Goal: Information Seeking & Learning: Learn about a topic

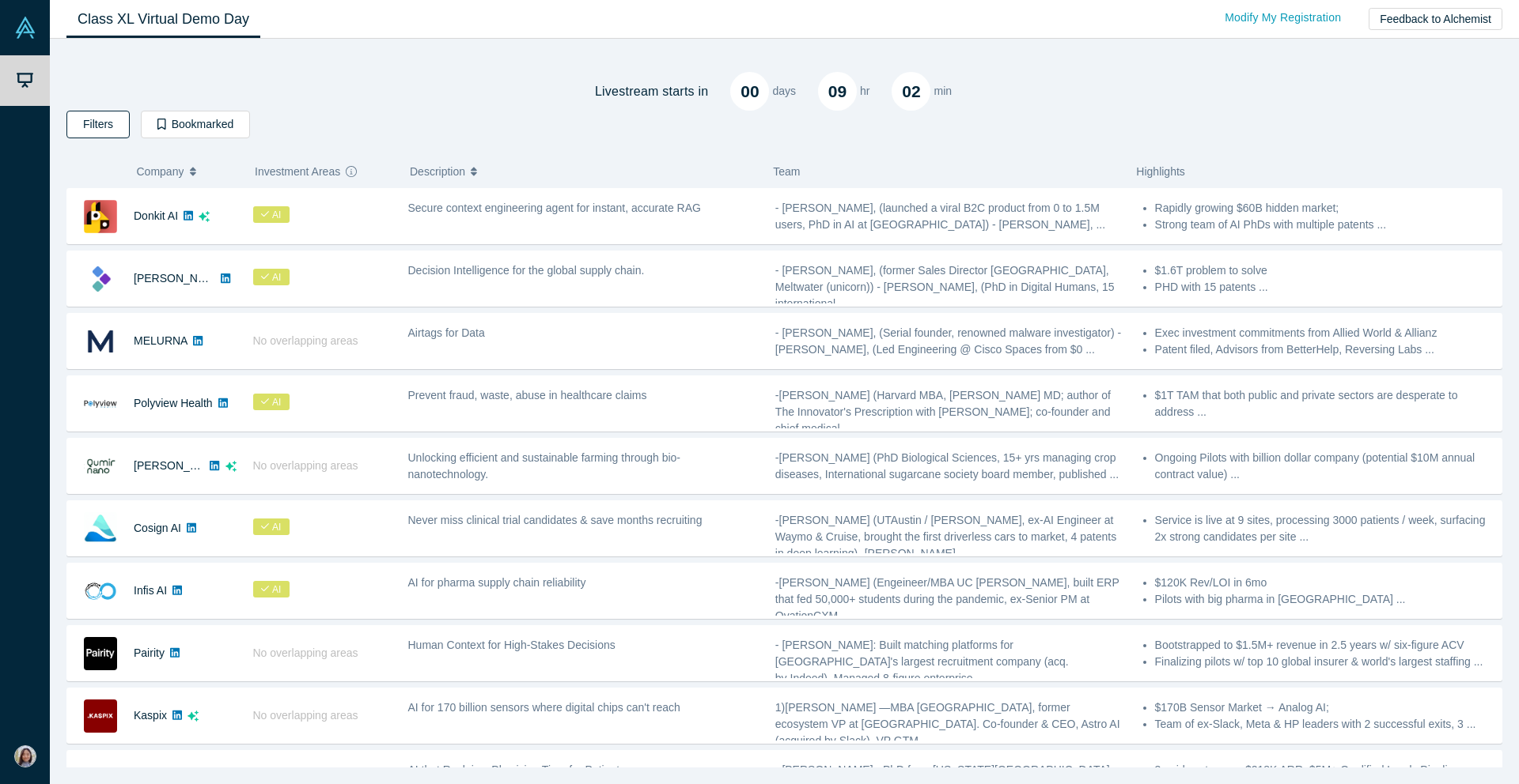
click at [90, 123] on button "Filters" at bounding box center [98, 124] width 63 height 27
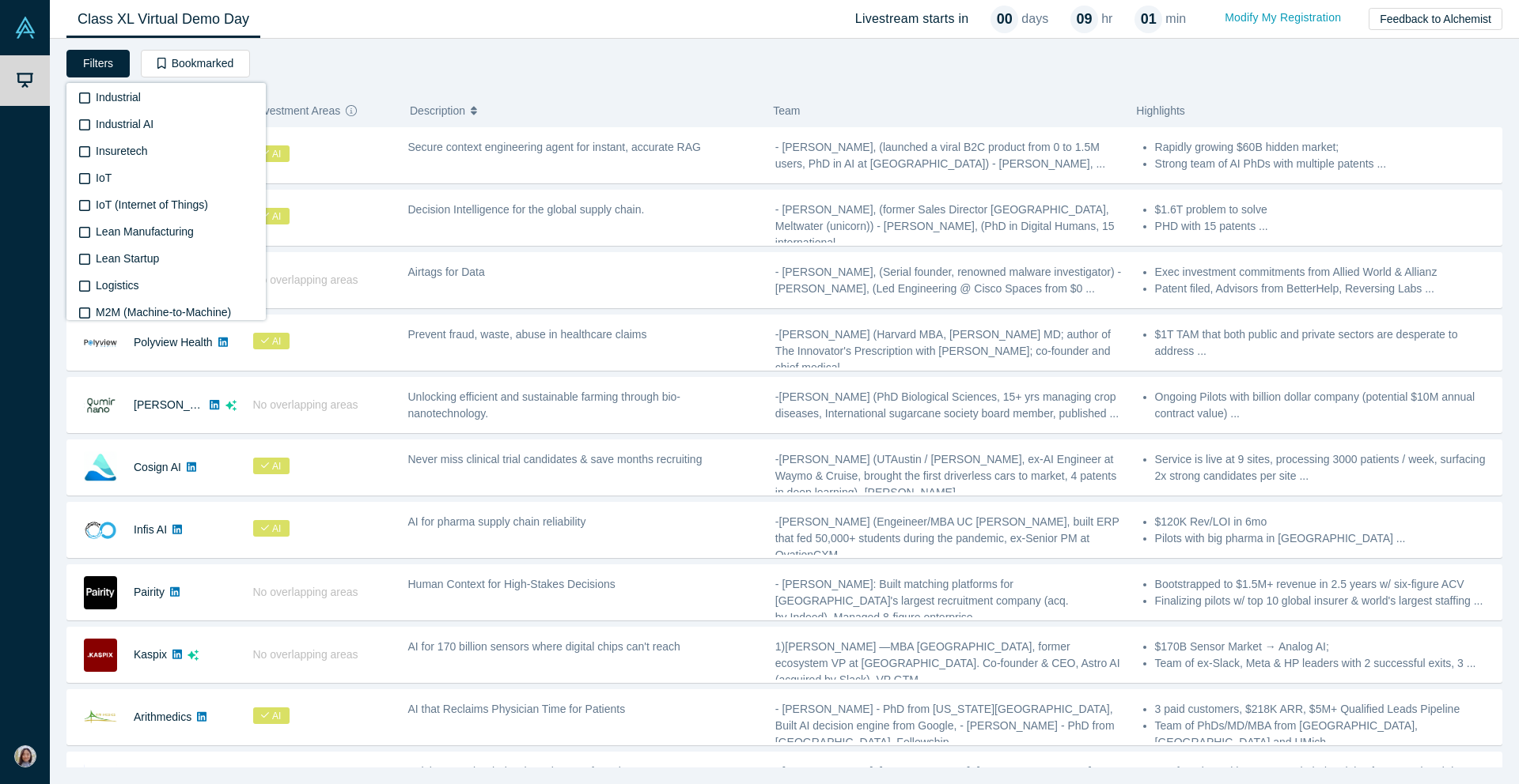
scroll to position [2947, 0]
click at [393, 77] on div "Filters AI Artificial Intelligence AI (Artificial Intelligence) B2B SaaS Data A…" at bounding box center [784, 66] width 1435 height 33
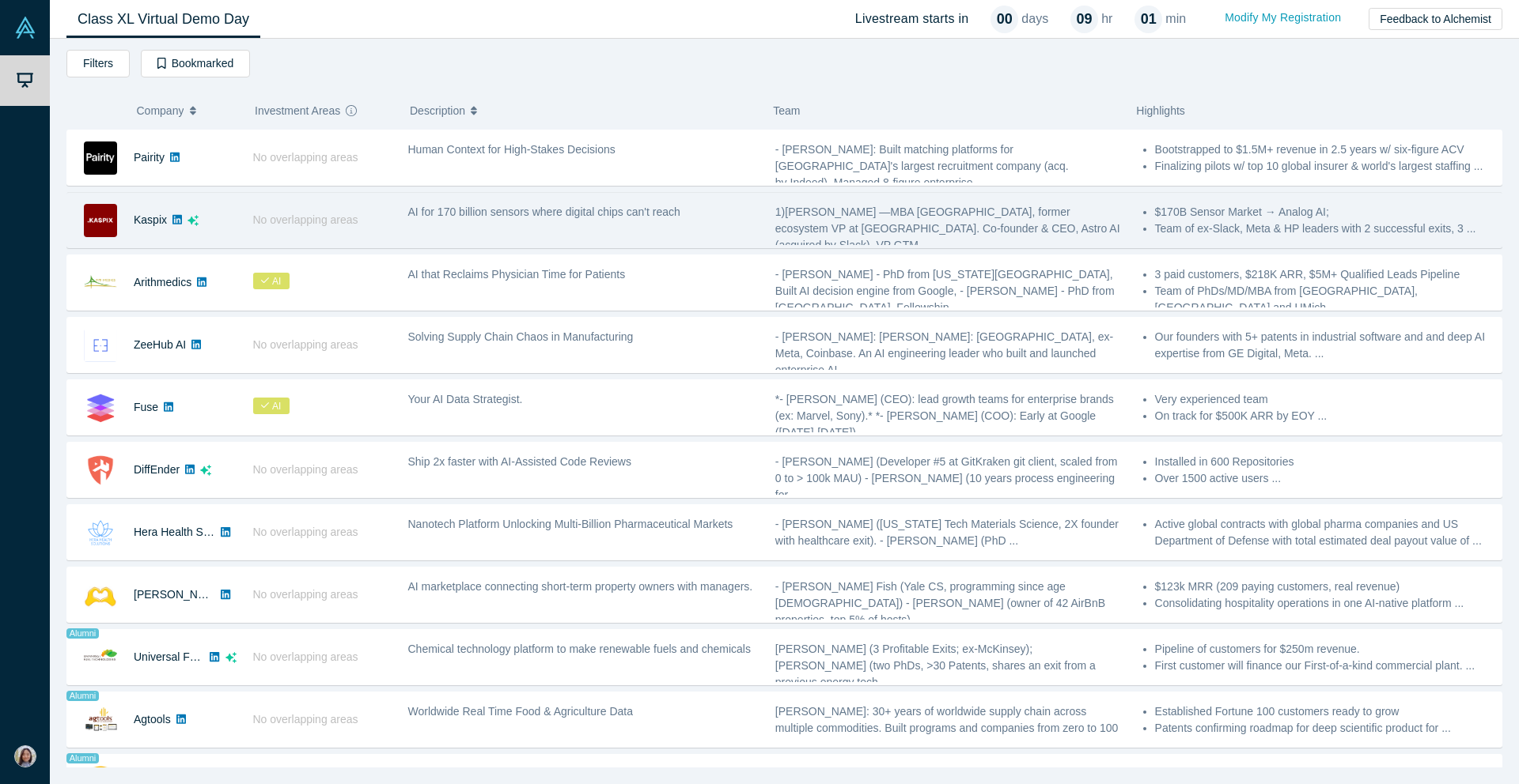
scroll to position [0, 0]
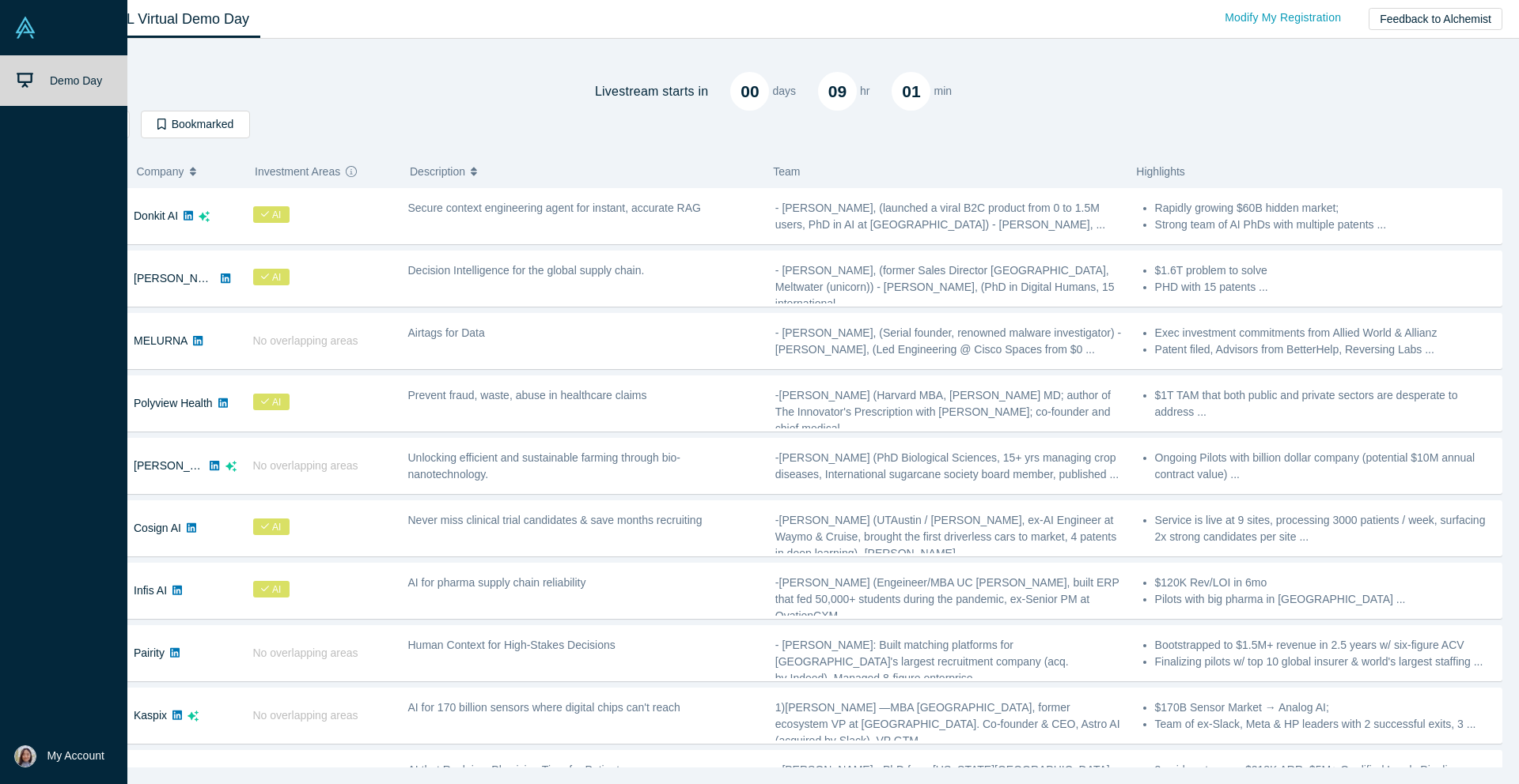
click at [33, 74] on link "Demo Day" at bounding box center [64, 80] width 128 height 51
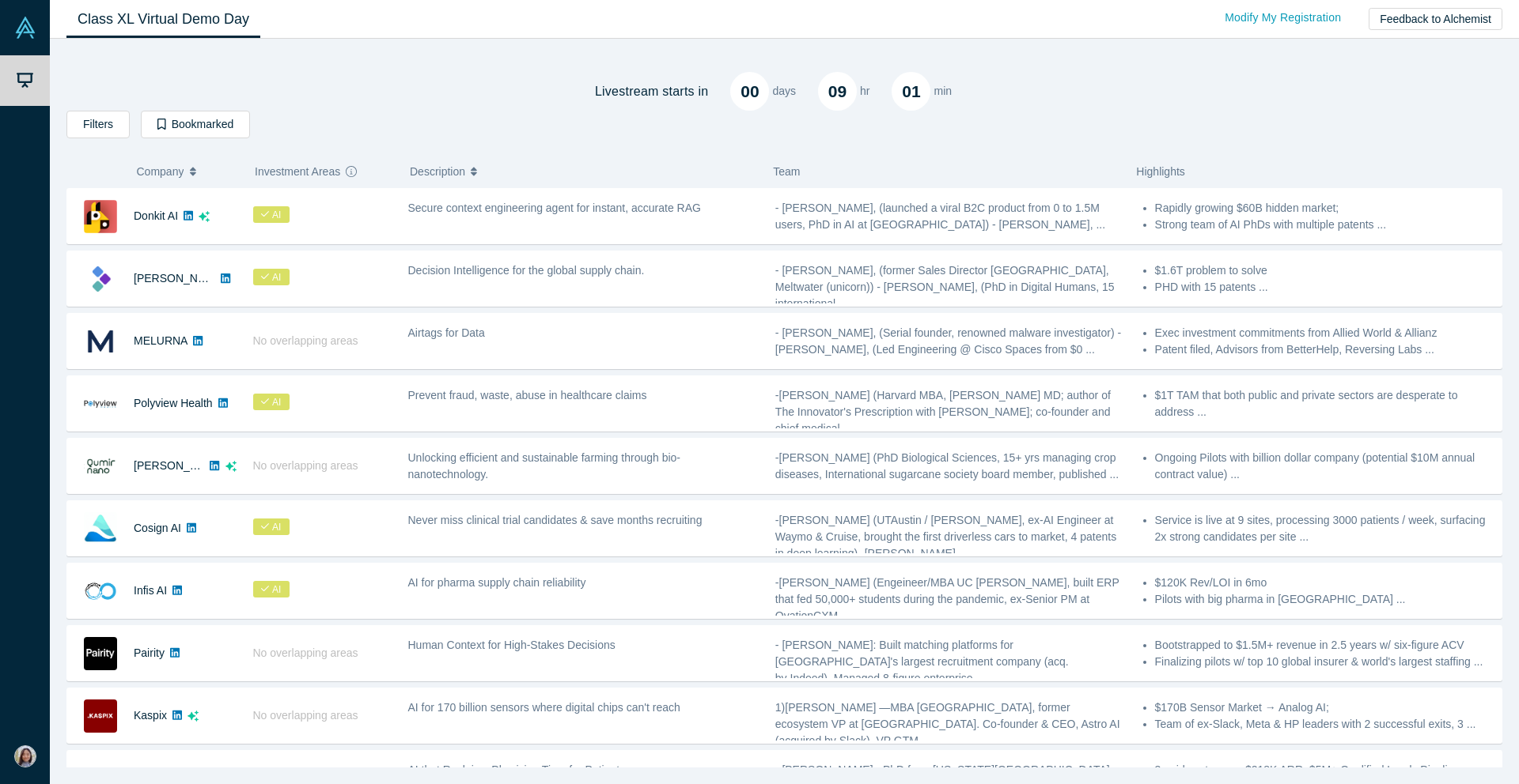
click at [176, 171] on span "Company" at bounding box center [160, 171] width 47 height 33
